Goal: Task Accomplishment & Management: Use online tool/utility

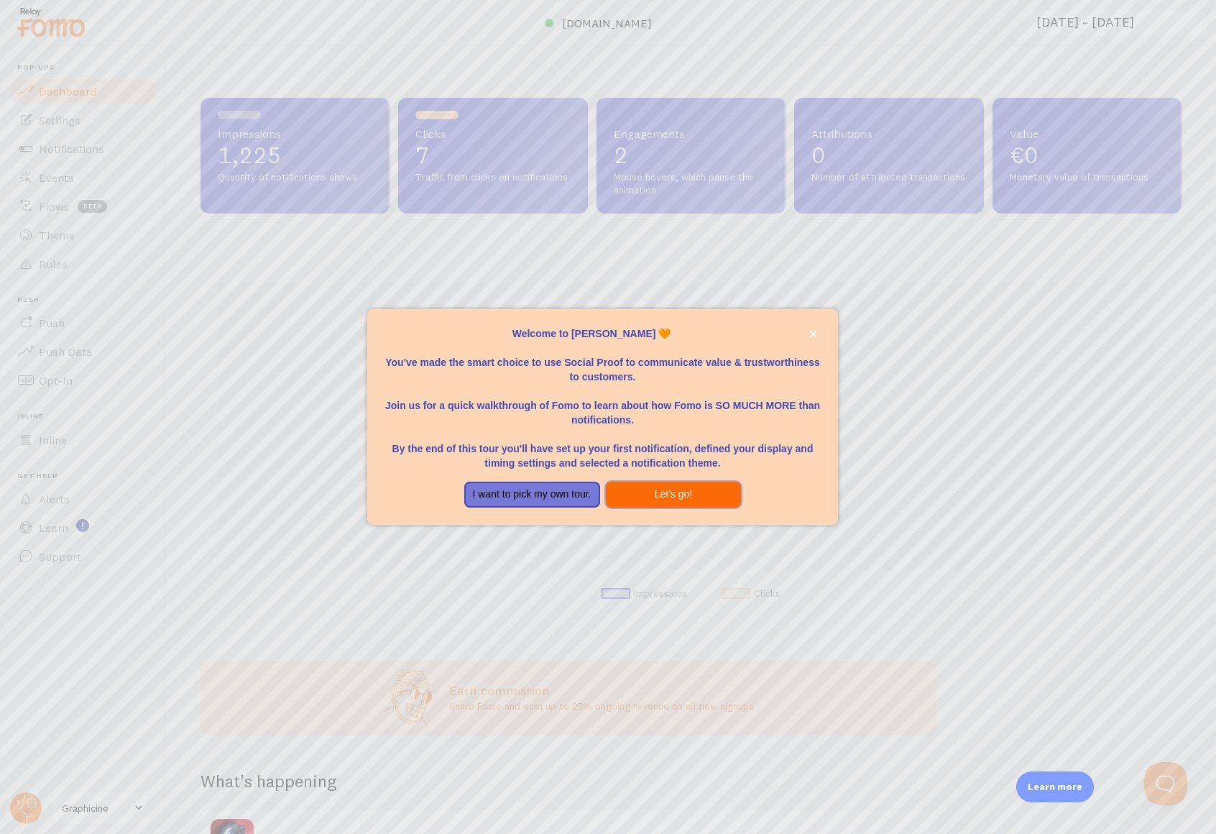
click at [678, 496] on button "Let's go!" at bounding box center [674, 494] width 136 height 26
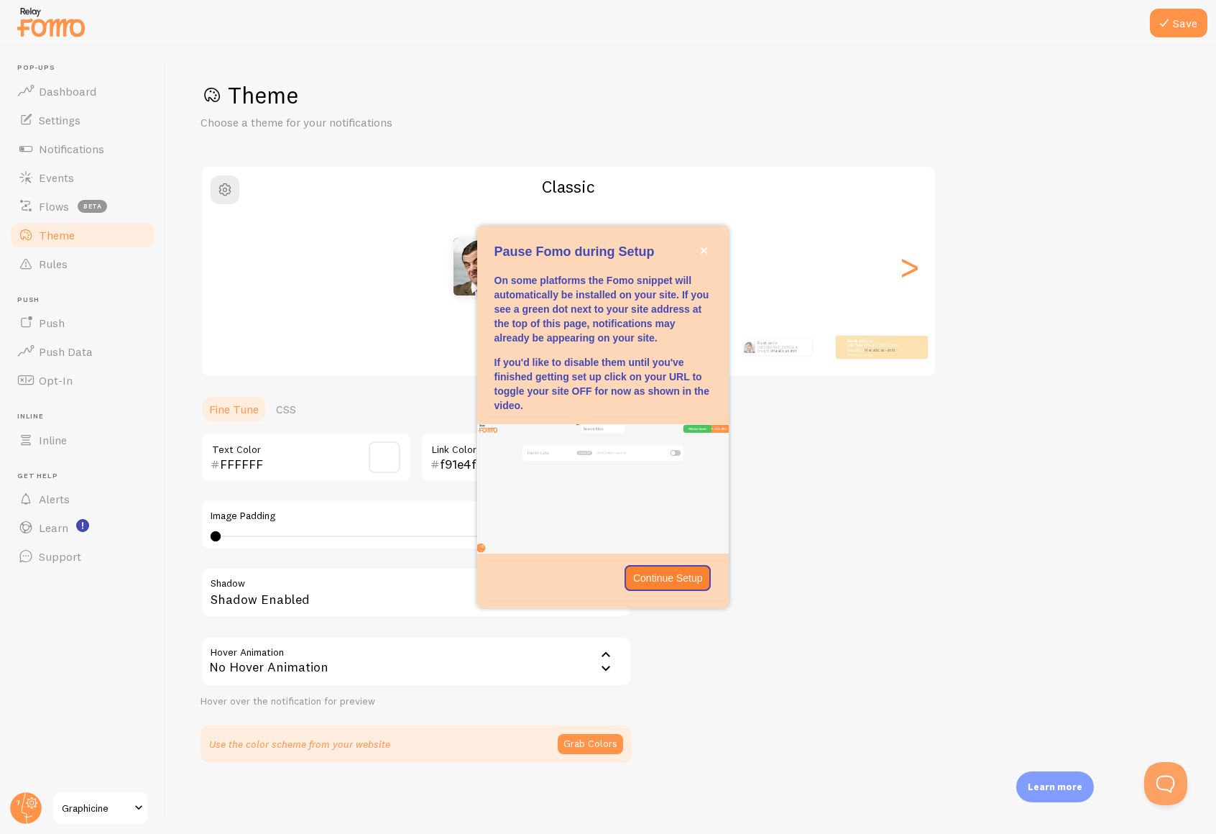
click at [780, 572] on div "Theme Choose a theme for your notifications Classic Rositsa from [GEOGRAPHIC_DA…" at bounding box center [690, 421] width 981 height 682
click at [703, 245] on button "close," at bounding box center [703, 250] width 15 height 15
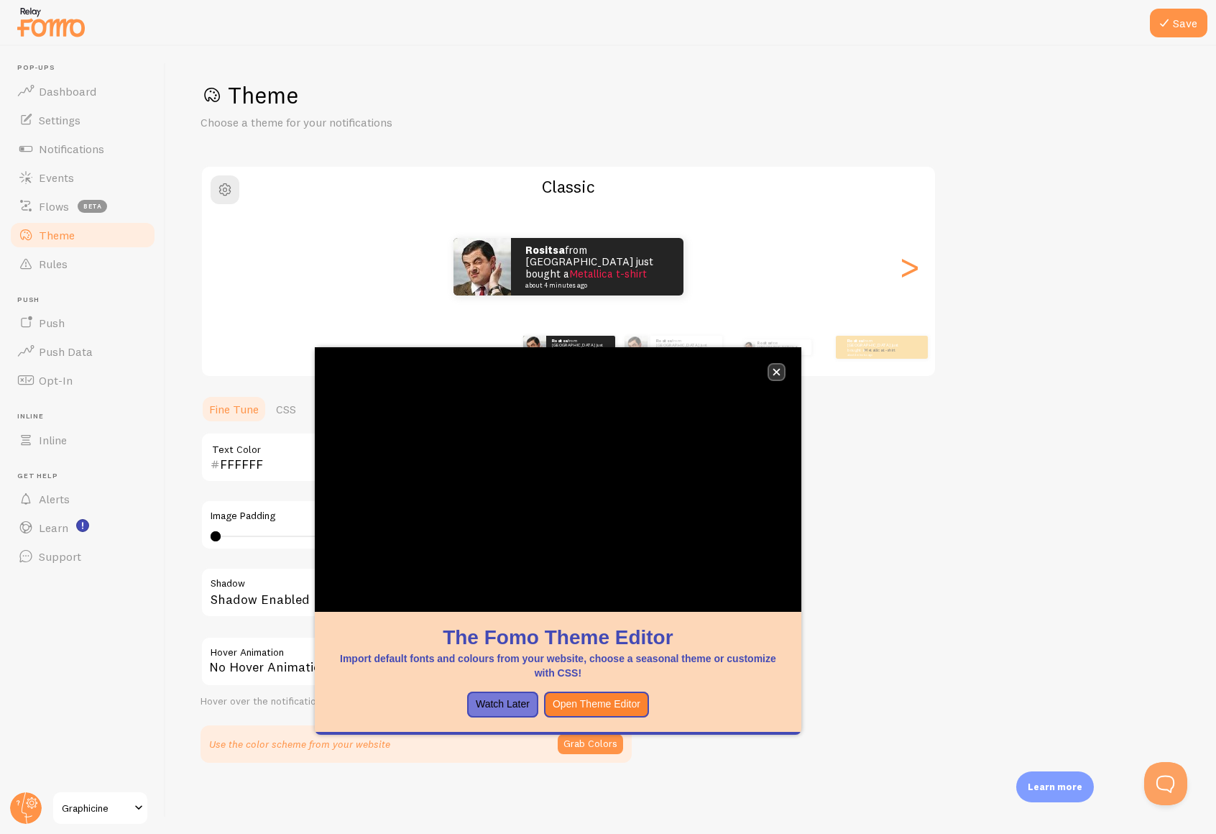
click at [780, 369] on icon "close," at bounding box center [775, 372] width 7 height 7
click at [51, 146] on span "Notifications" at bounding box center [71, 149] width 65 height 14
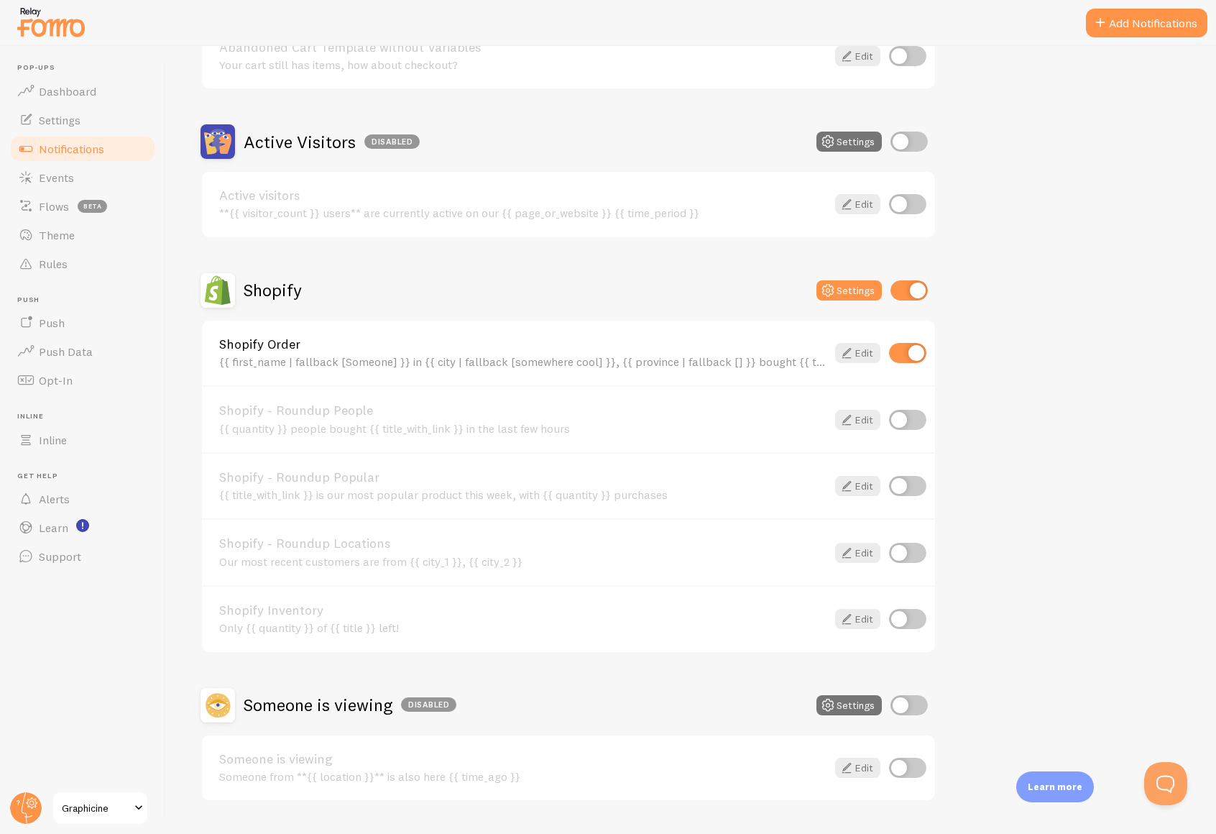
scroll to position [324, 0]
